Goal: Task Accomplishment & Management: Use online tool/utility

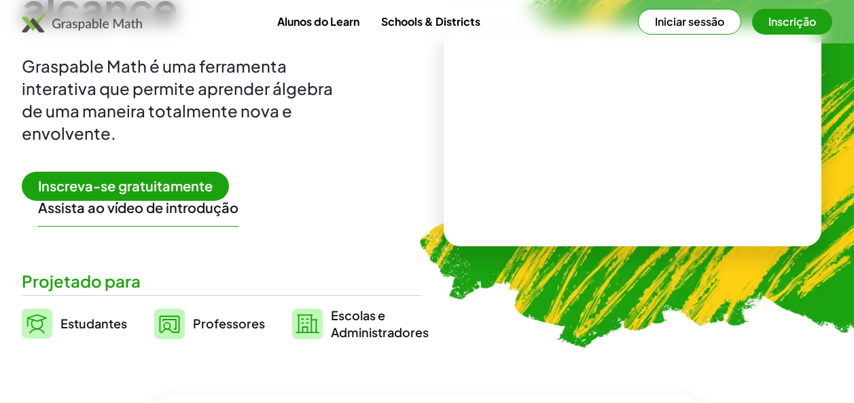
scroll to position [149, 0]
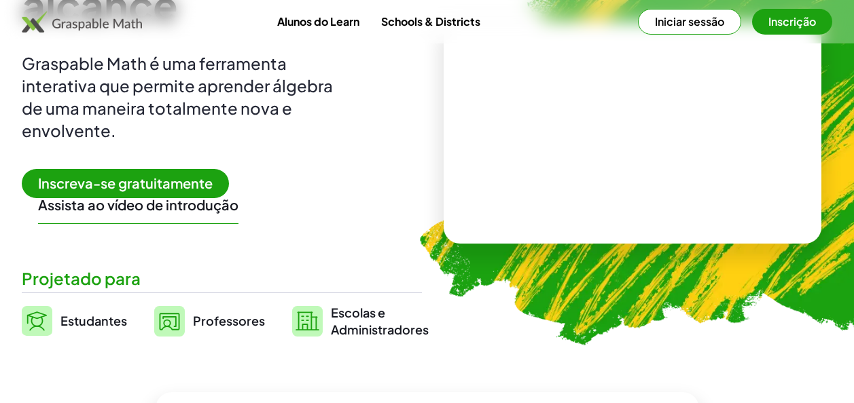
click at [183, 328] on img at bounding box center [169, 321] width 31 height 31
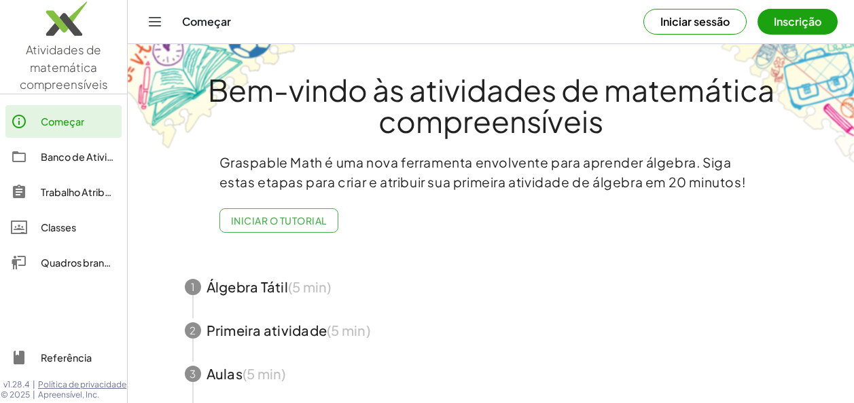
click at [88, 265] on div "Quadros brancos" at bounding box center [78, 263] width 75 height 16
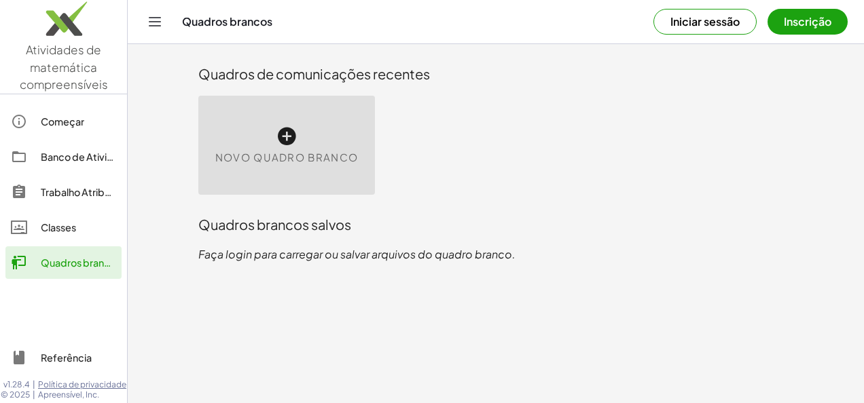
click at [285, 145] on icon at bounding box center [287, 137] width 22 height 22
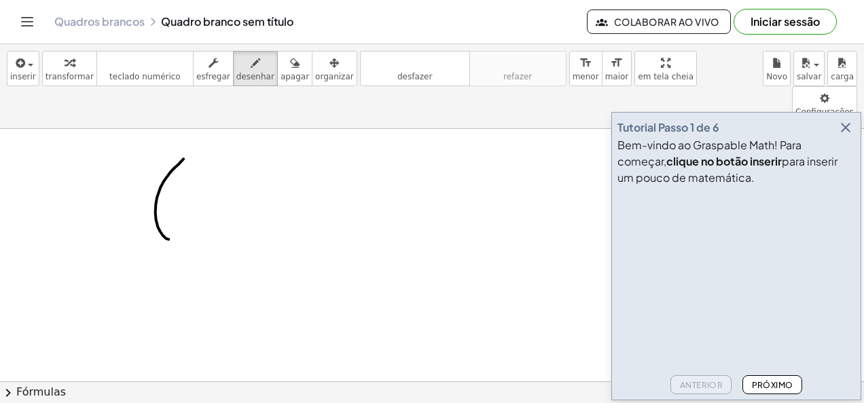
click at [848, 127] on icon "button" at bounding box center [845, 128] width 16 height 16
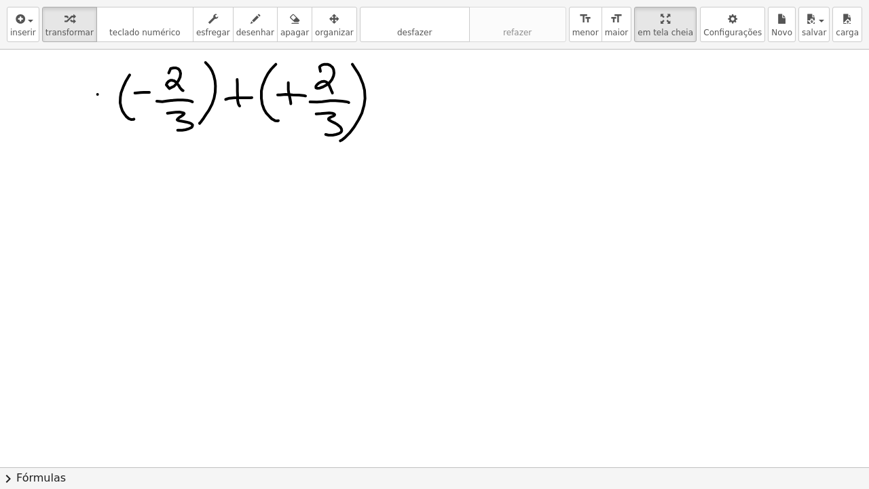
scroll to position [1, 0]
